Goal: Task Accomplishment & Management: Complete application form

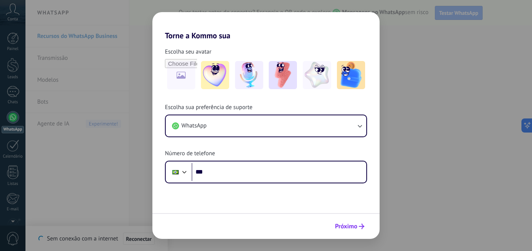
click at [346, 224] on span "Próximo" at bounding box center [346, 226] width 22 height 5
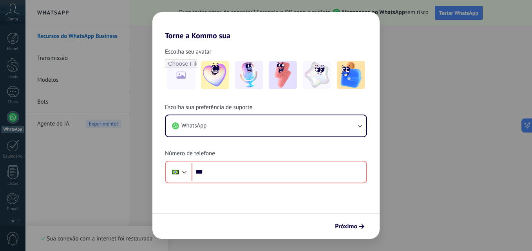
click at [56, 144] on div "Torne a Kommo sua Escolha seu avatar Escolha sua preferência de suporte WhatsAp…" at bounding box center [266, 125] width 532 height 251
click at [89, 60] on div "Torne a Kommo sua Escolha seu avatar Escolha sua preferência de suporte WhatsAp…" at bounding box center [266, 125] width 532 height 251
click at [80, 43] on div "Torne a Kommo sua Escolha seu avatar Escolha sua preferência de suporte WhatsAp…" at bounding box center [266, 125] width 532 height 251
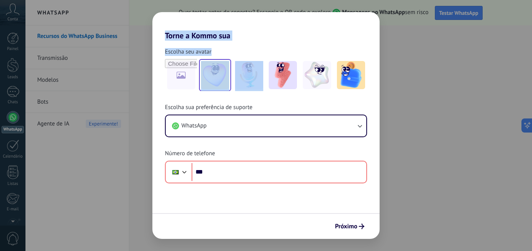
drag, startPoint x: 80, startPoint y: 43, endPoint x: 210, endPoint y: 88, distance: 137.9
click at [210, 88] on div "Torne a Kommo sua Escolha seu avatar Escolha sua preferência de suporte WhatsAp…" at bounding box center [266, 125] width 532 height 251
click at [258, 84] on img at bounding box center [249, 75] width 28 height 28
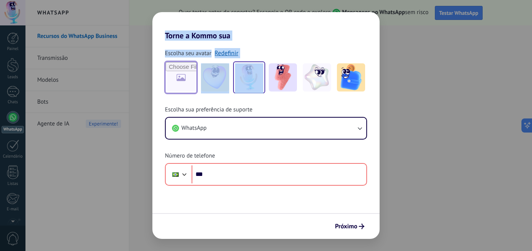
click at [181, 69] on input "file" at bounding box center [181, 77] width 31 height 31
click at [247, 66] on img at bounding box center [249, 77] width 28 height 28
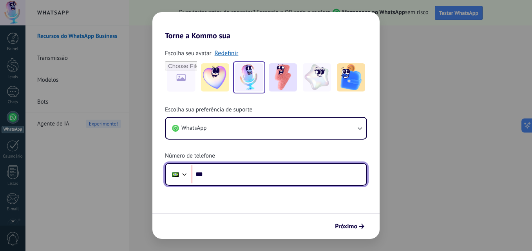
click at [228, 174] on input "***" at bounding box center [278, 175] width 175 height 18
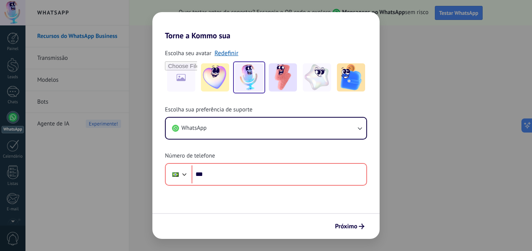
click at [11, 98] on div "Torne a Kommo sua Escolha seu avatar Redefinir Escolha sua preferência de supor…" at bounding box center [266, 125] width 532 height 251
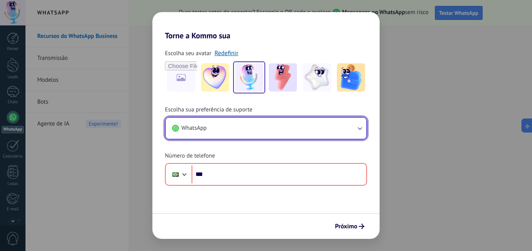
click at [179, 134] on button "WhatsApp" at bounding box center [266, 128] width 200 height 21
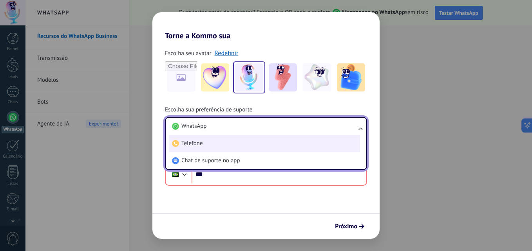
click at [284, 139] on li "Telefone" at bounding box center [264, 143] width 191 height 17
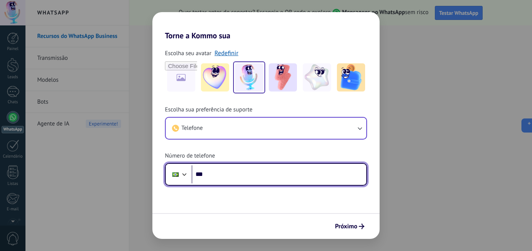
click at [277, 167] on input "***" at bounding box center [278, 175] width 175 height 18
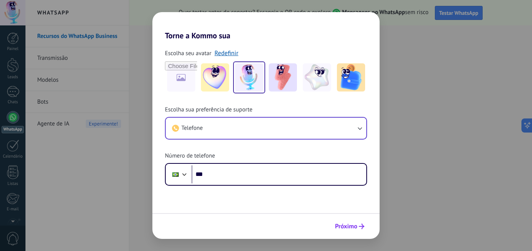
click at [356, 226] on span "Próximo" at bounding box center [346, 226] width 22 height 5
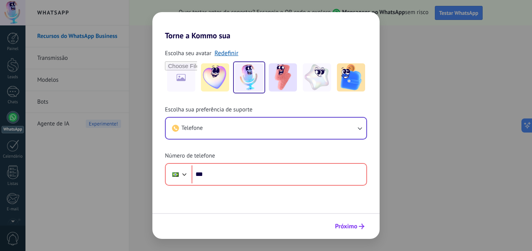
click at [356, 226] on span "Próximo" at bounding box center [346, 226] width 22 height 5
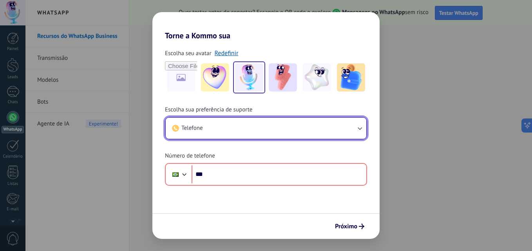
click at [358, 127] on icon "button" at bounding box center [360, 129] width 8 height 8
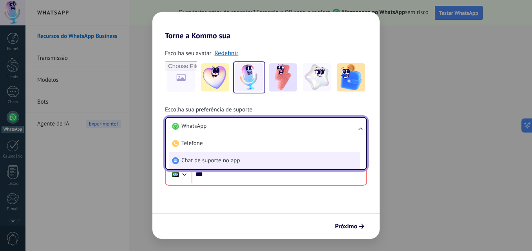
click at [271, 159] on li "Chat de suporte no app" at bounding box center [264, 160] width 191 height 17
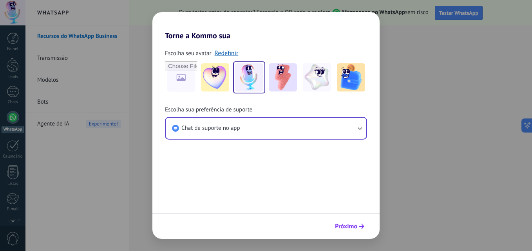
click at [350, 229] on span "Próximo" at bounding box center [346, 226] width 22 height 5
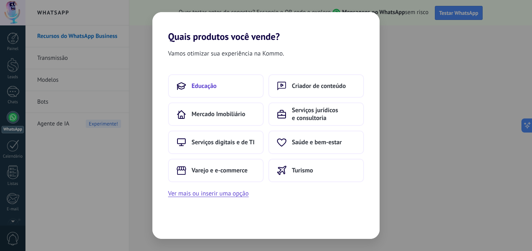
click at [197, 89] on span "Educação" at bounding box center [203, 86] width 25 height 8
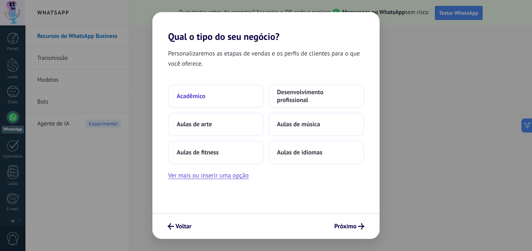
click at [214, 98] on button "Acadêmico" at bounding box center [216, 96] width 96 height 23
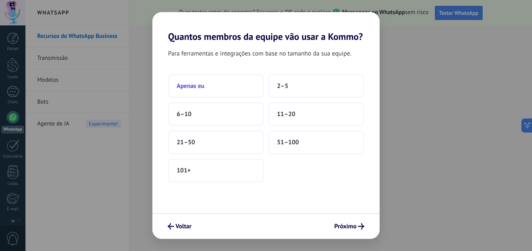
click at [209, 93] on button "Apenas eu" at bounding box center [216, 85] width 96 height 23
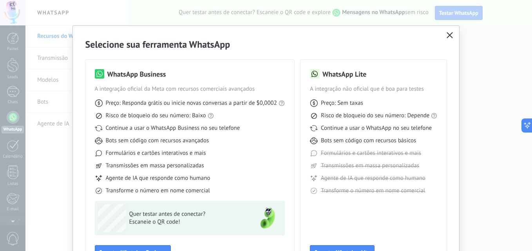
click at [447, 37] on use "button" at bounding box center [450, 35] width 6 height 6
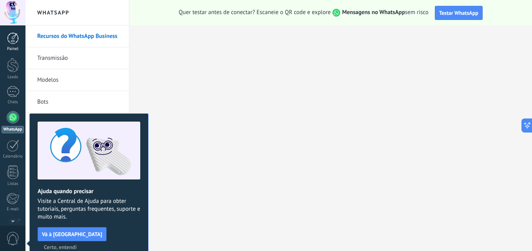
click at [10, 39] on div at bounding box center [13, 38] width 12 height 12
